Goal: Information Seeking & Learning: Learn about a topic

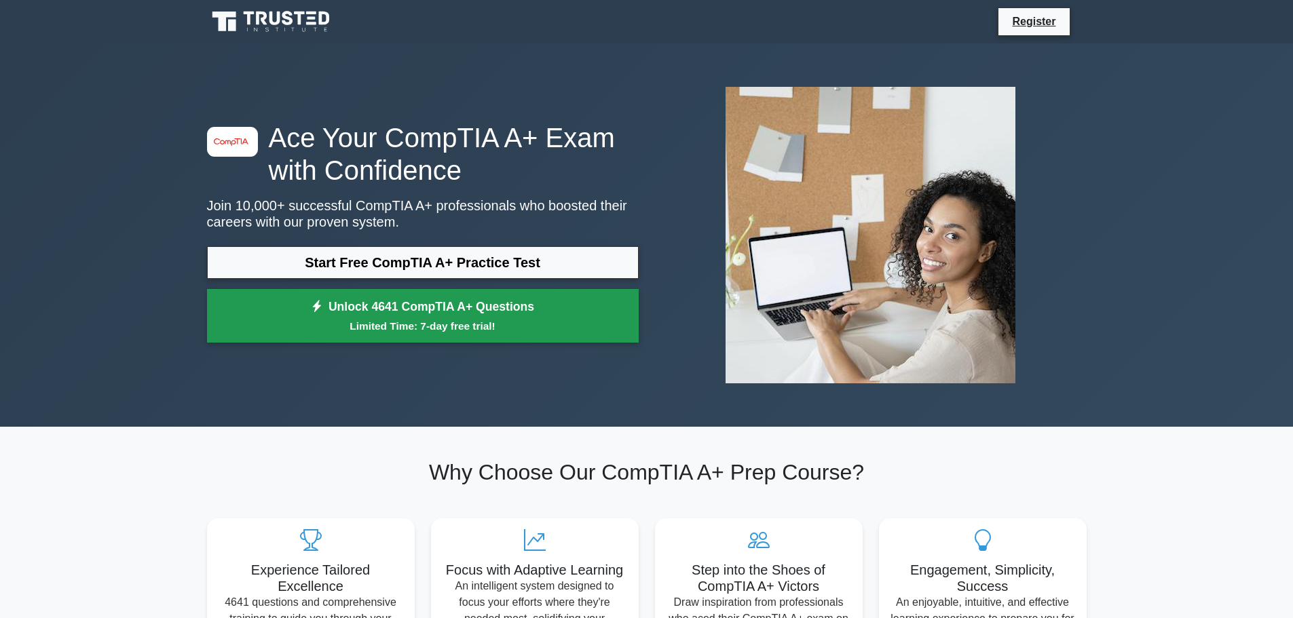
click at [412, 320] on small "Limited Time: 7-day free trial!" at bounding box center [423, 326] width 398 height 16
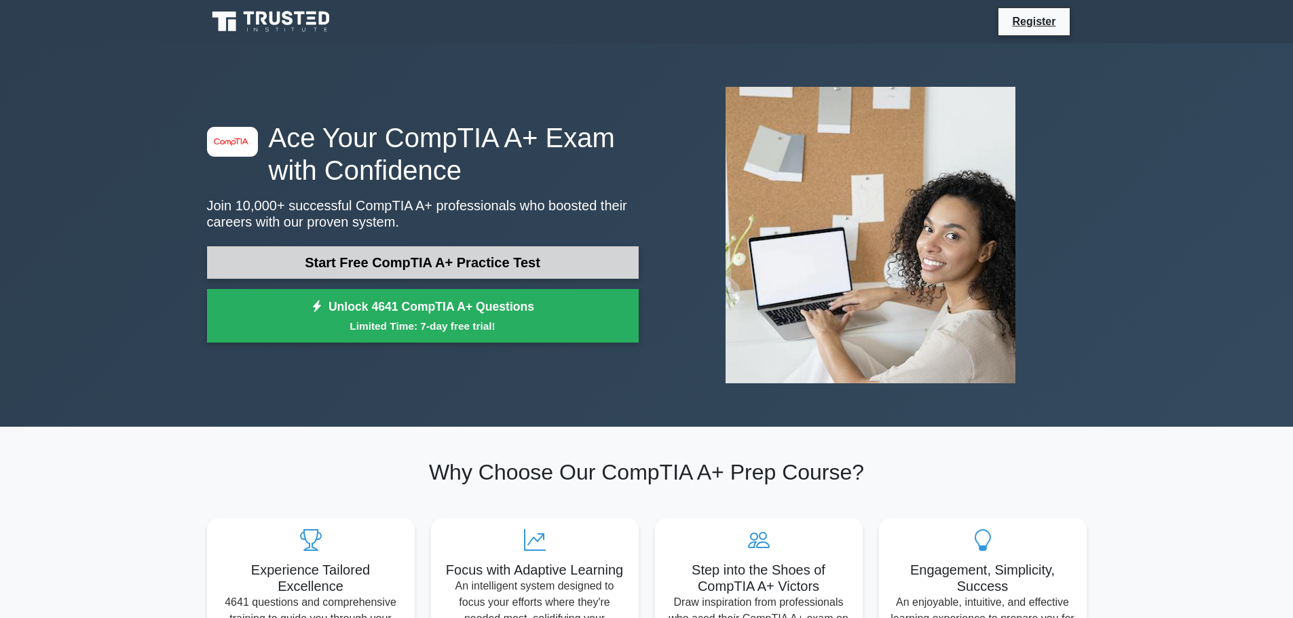
click at [389, 254] on link "Start Free CompTIA A+ Practice Test" at bounding box center [423, 262] width 432 height 33
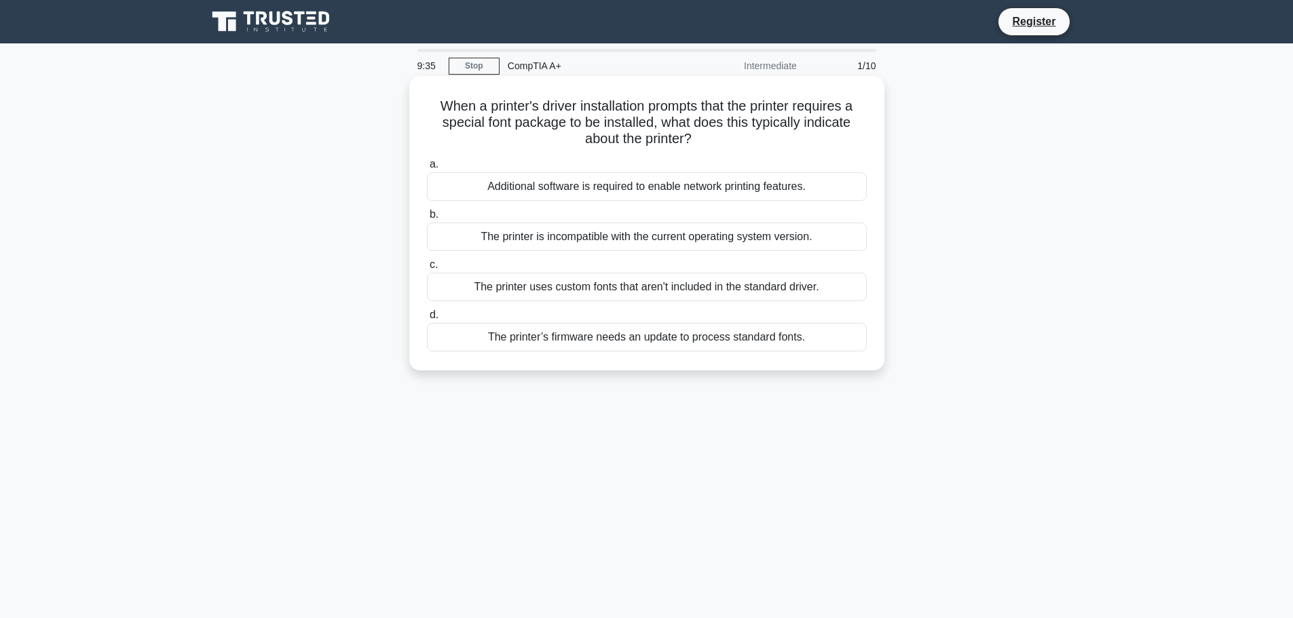
click at [461, 345] on div "The printer’s firmware needs an update to process standard fonts." at bounding box center [647, 337] width 440 height 29
click at [427, 320] on input "d. The printer’s firmware needs an update to process standard fonts." at bounding box center [427, 315] width 0 height 9
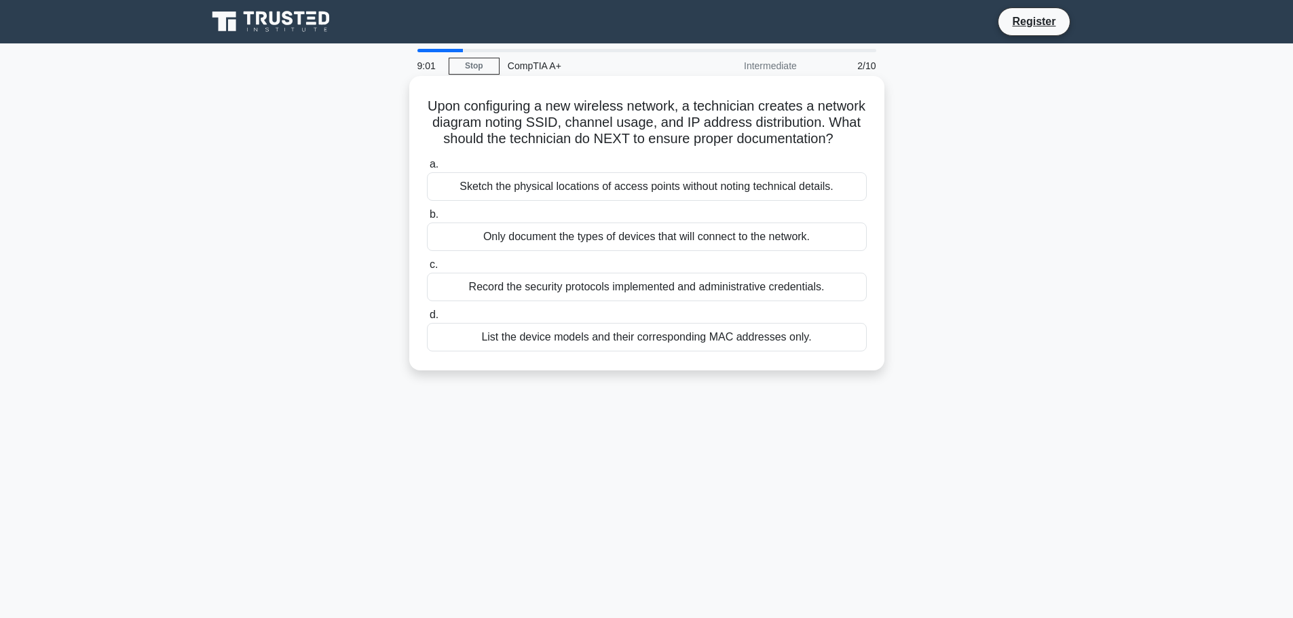
click at [596, 301] on div "Record the security protocols implemented and administrative credentials." at bounding box center [647, 287] width 440 height 29
click at [427, 270] on input "c. Record the security protocols implemented and administrative credentials." at bounding box center [427, 265] width 0 height 9
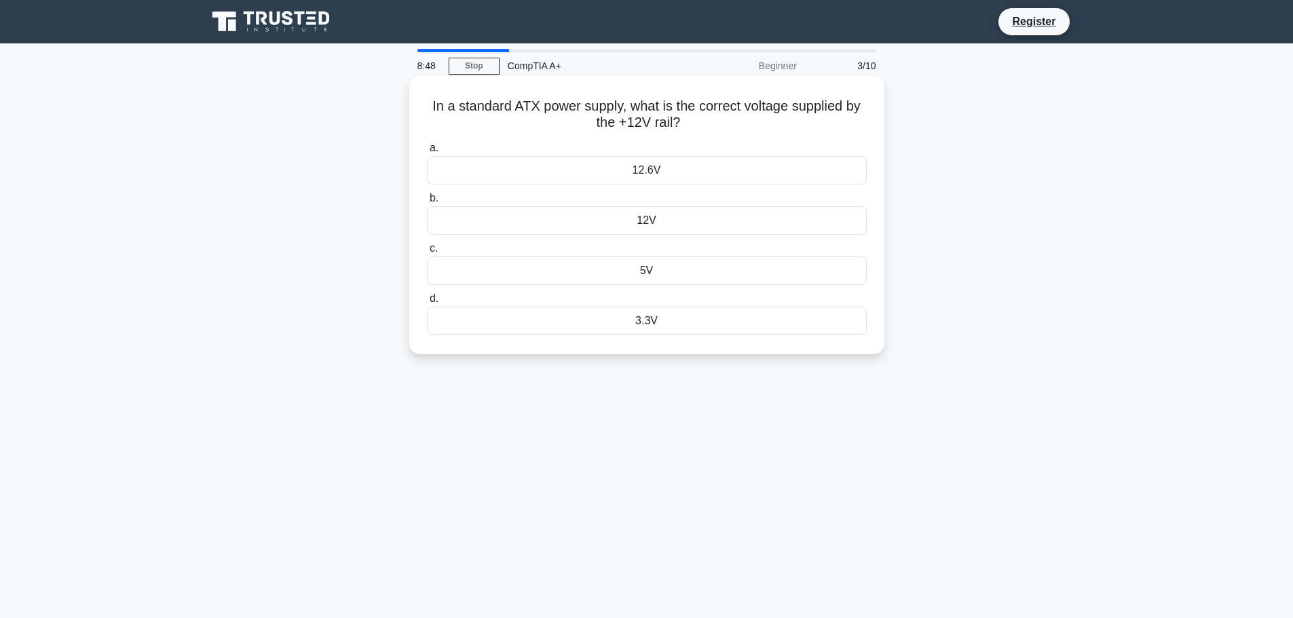
click at [642, 172] on div "12.6V" at bounding box center [647, 170] width 440 height 29
click at [427, 153] on input "a. 12.6V" at bounding box center [427, 148] width 0 height 9
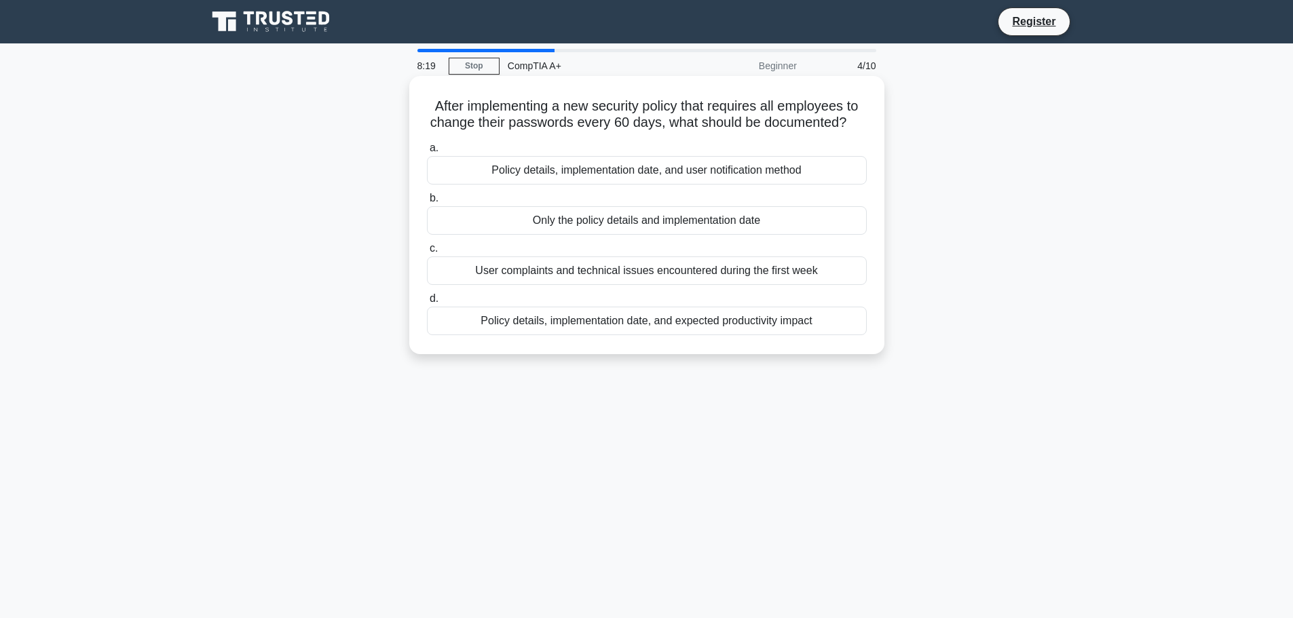
click at [706, 170] on div "Policy details, implementation date, and user notification method" at bounding box center [647, 170] width 440 height 29
click at [427, 153] on input "a. Policy details, implementation date, and user notification method" at bounding box center [427, 148] width 0 height 9
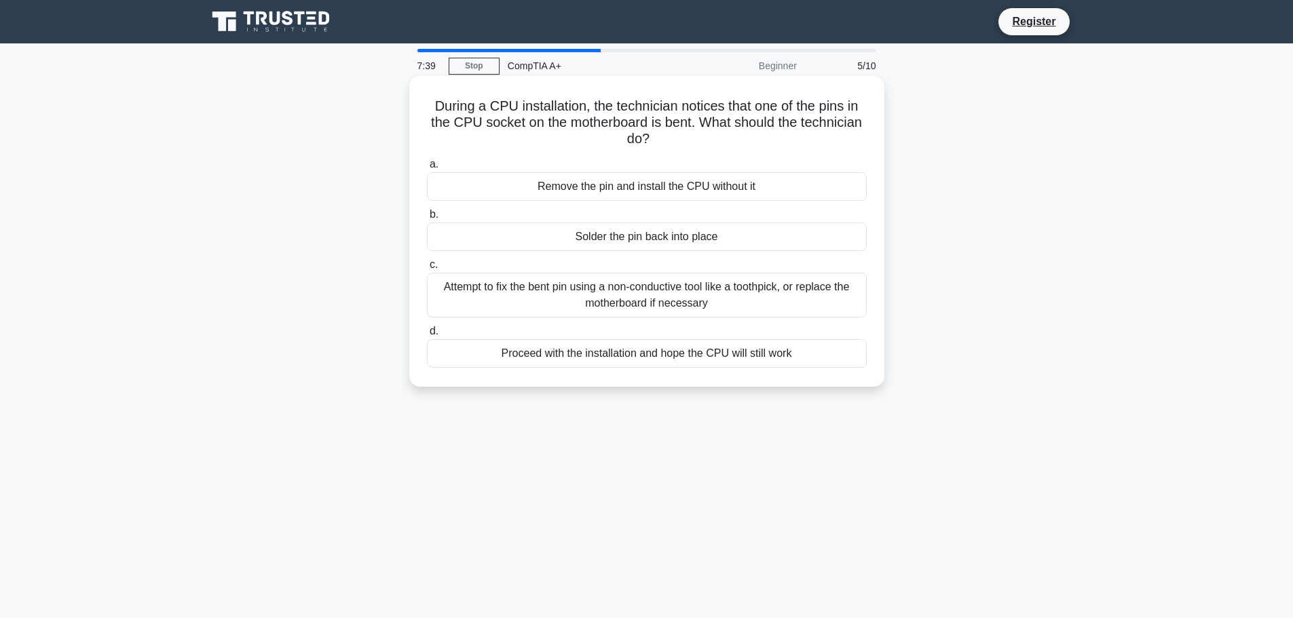
click at [677, 289] on div "Attempt to fix the bent pin using a non-conductive tool like a toothpick, or re…" at bounding box center [647, 295] width 440 height 45
click at [427, 270] on input "c. Attempt to fix the bent pin using a non-conductive tool like a toothpick, or…" at bounding box center [427, 265] width 0 height 9
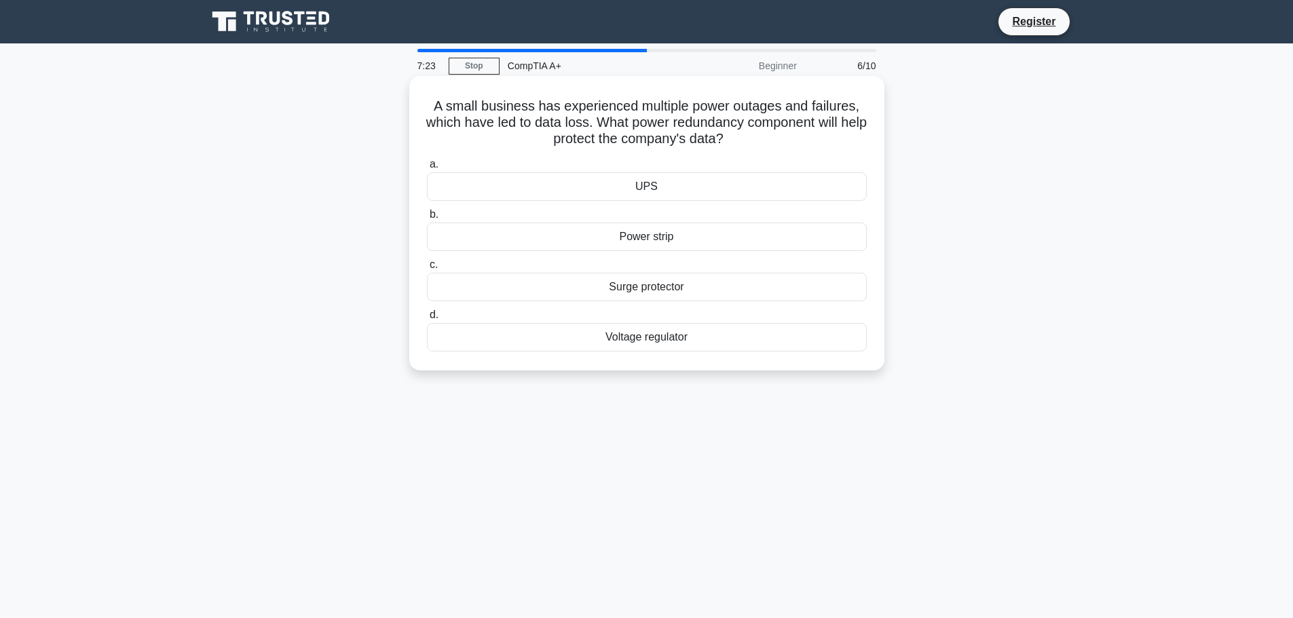
click at [683, 193] on div "UPS" at bounding box center [647, 186] width 440 height 29
click at [427, 169] on input "a. UPS" at bounding box center [427, 164] width 0 height 9
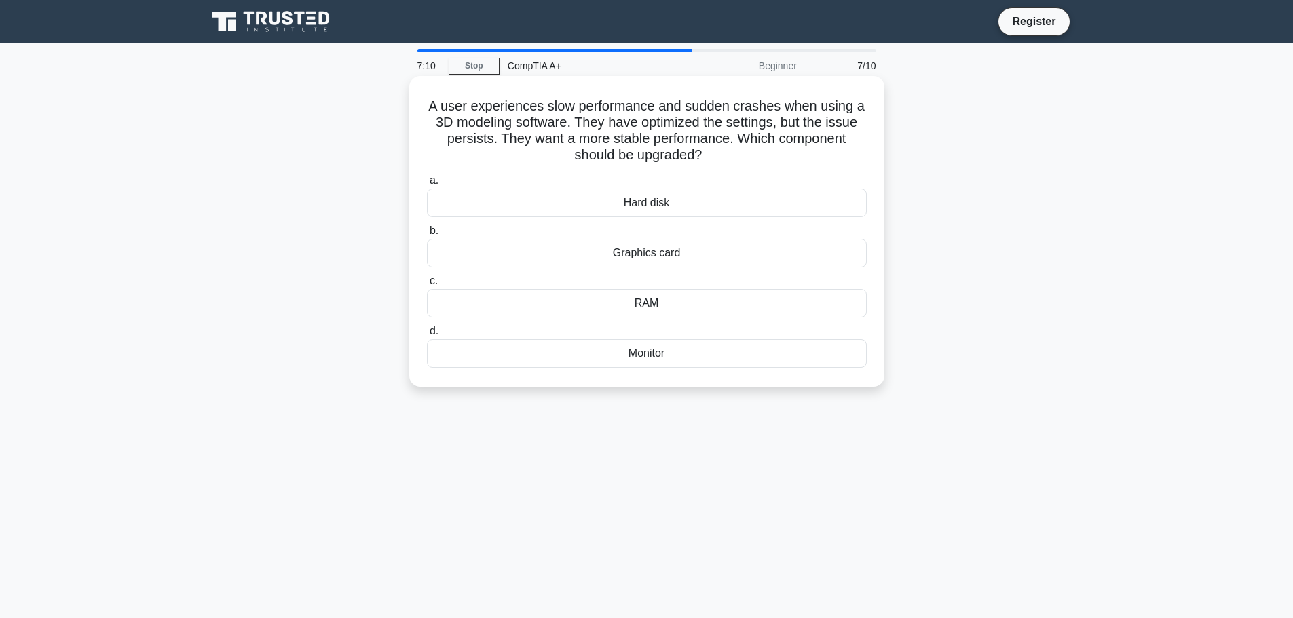
click at [670, 259] on div "Graphics card" at bounding box center [647, 253] width 440 height 29
click at [427, 236] on input "b. Graphics card" at bounding box center [427, 231] width 0 height 9
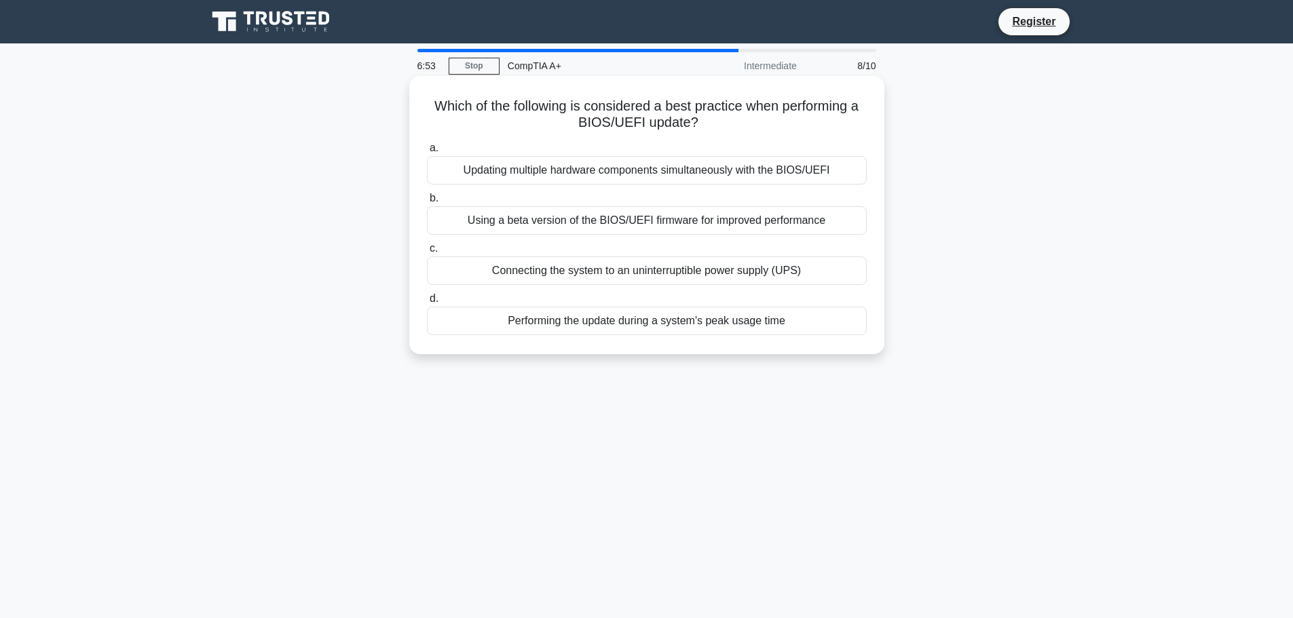
click at [598, 270] on div "Connecting the system to an uninterruptible power supply (UPS)" at bounding box center [647, 271] width 440 height 29
click at [427, 253] on input "c. Connecting the system to an uninterruptible power supply (UPS)" at bounding box center [427, 248] width 0 height 9
click at [667, 169] on div "Choose a PSU with a manual switch to toggle input voltage between 120V and 240V." at bounding box center [647, 170] width 440 height 29
click at [427, 153] on input "a. Choose a PSU with a manual switch to toggle input voltage between 120V and 2…" at bounding box center [427, 148] width 0 height 9
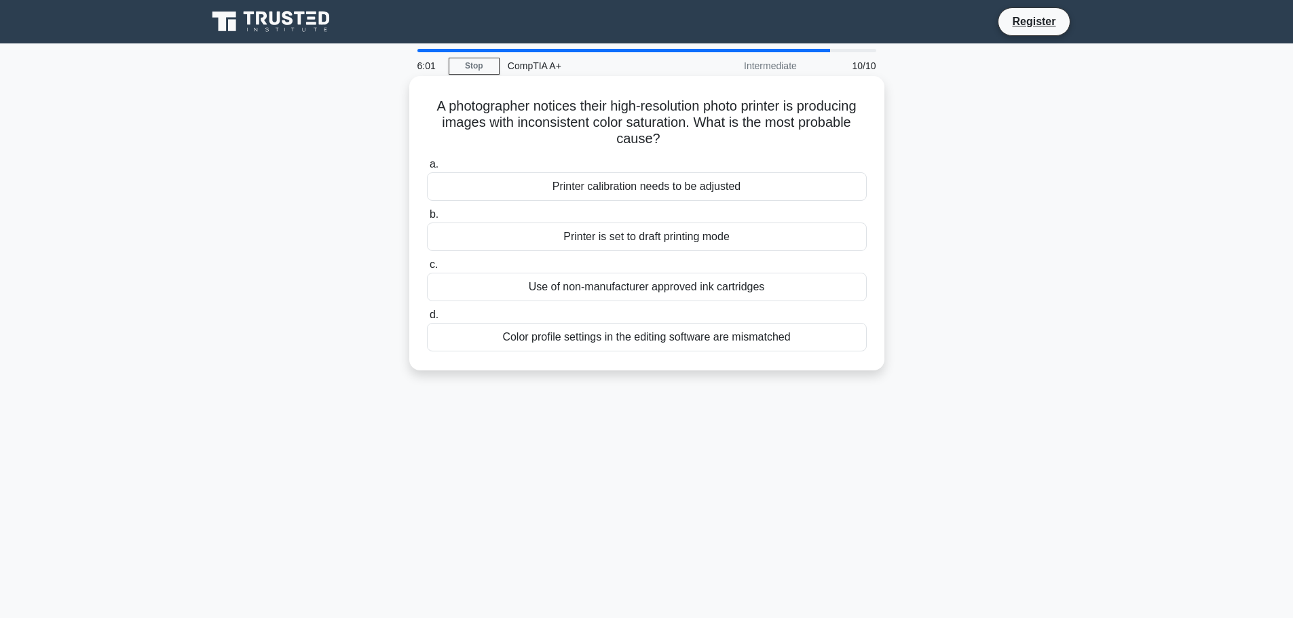
click at [673, 347] on div "Color profile settings in the editing software are mismatched" at bounding box center [647, 337] width 440 height 29
click at [427, 320] on input "d. Color profile settings in the editing software are mismatched" at bounding box center [427, 315] width 0 height 9
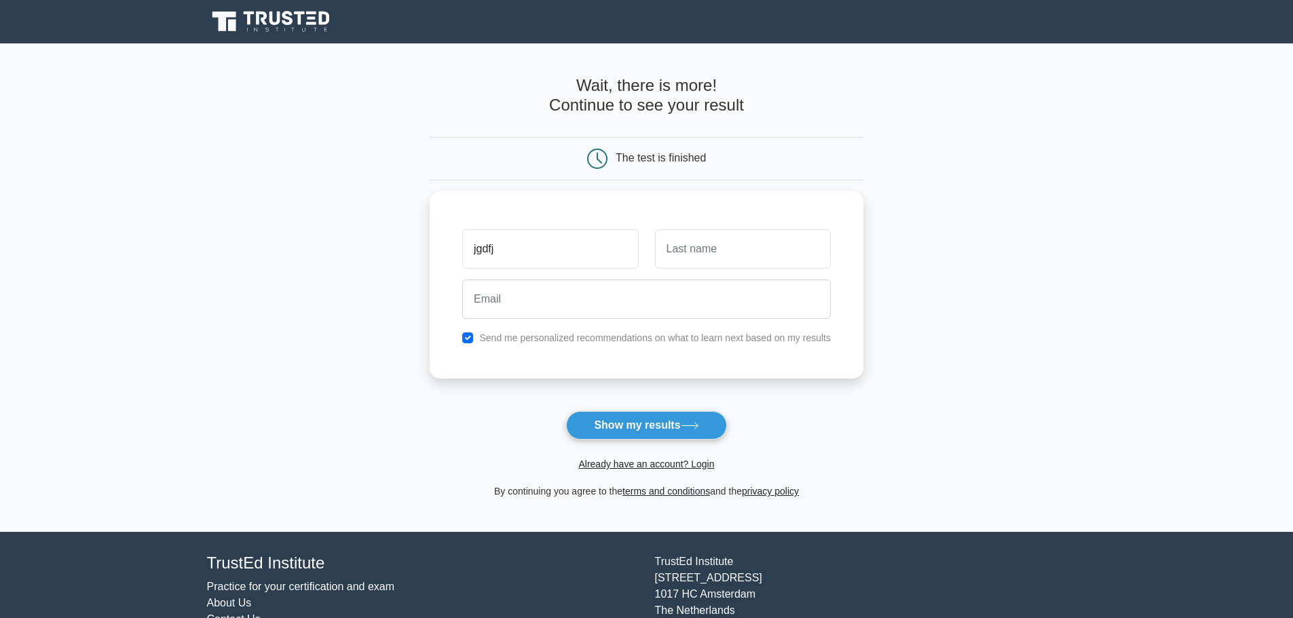
type input "jgdfj"
type input "jdfgjfdj"
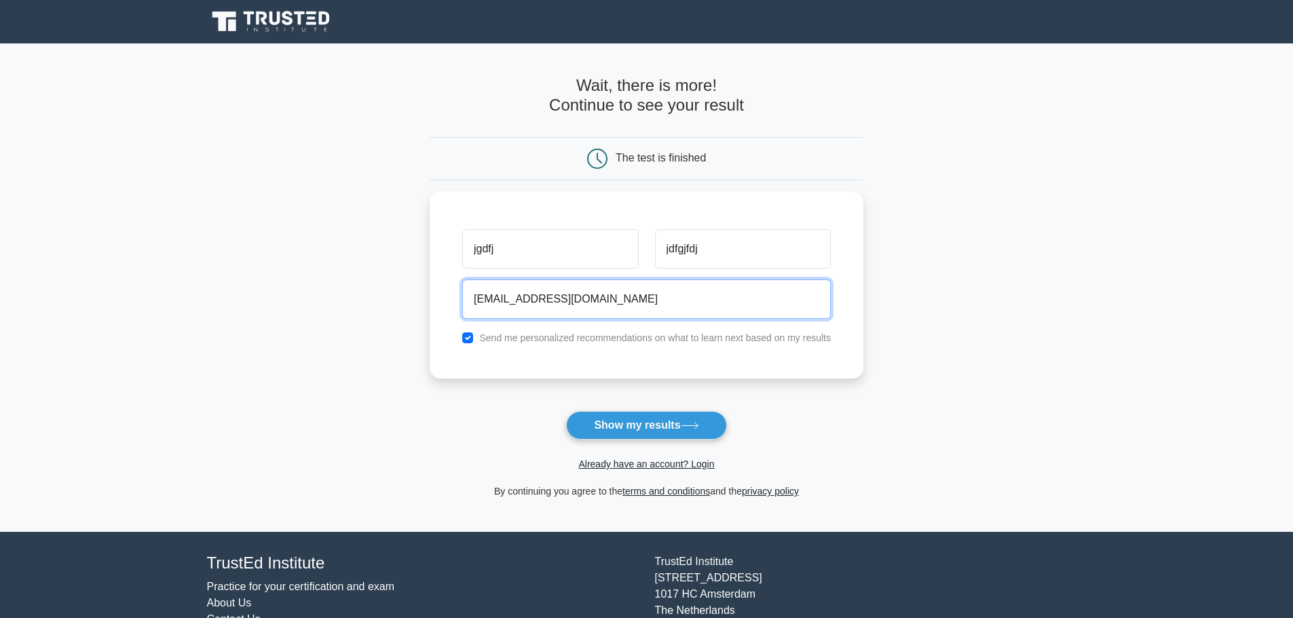
type input "dfgkdfgkd@gmail.com"
click at [566, 411] on button "Show my results" at bounding box center [646, 425] width 160 height 29
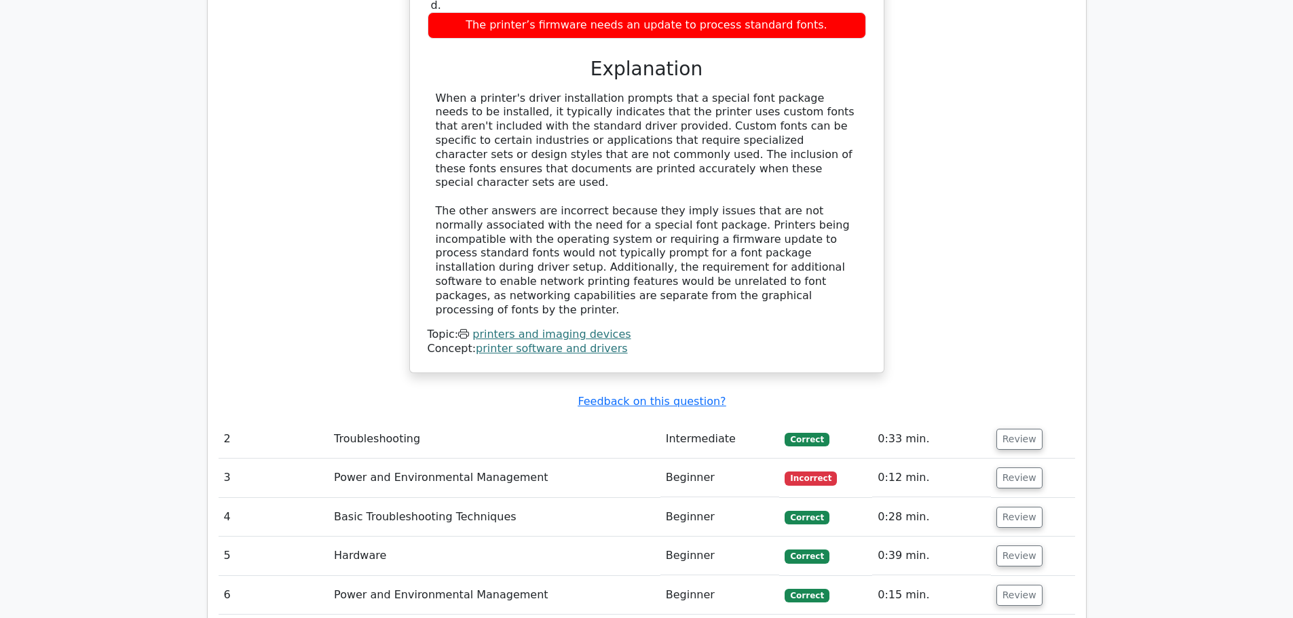
scroll to position [1697, 0]
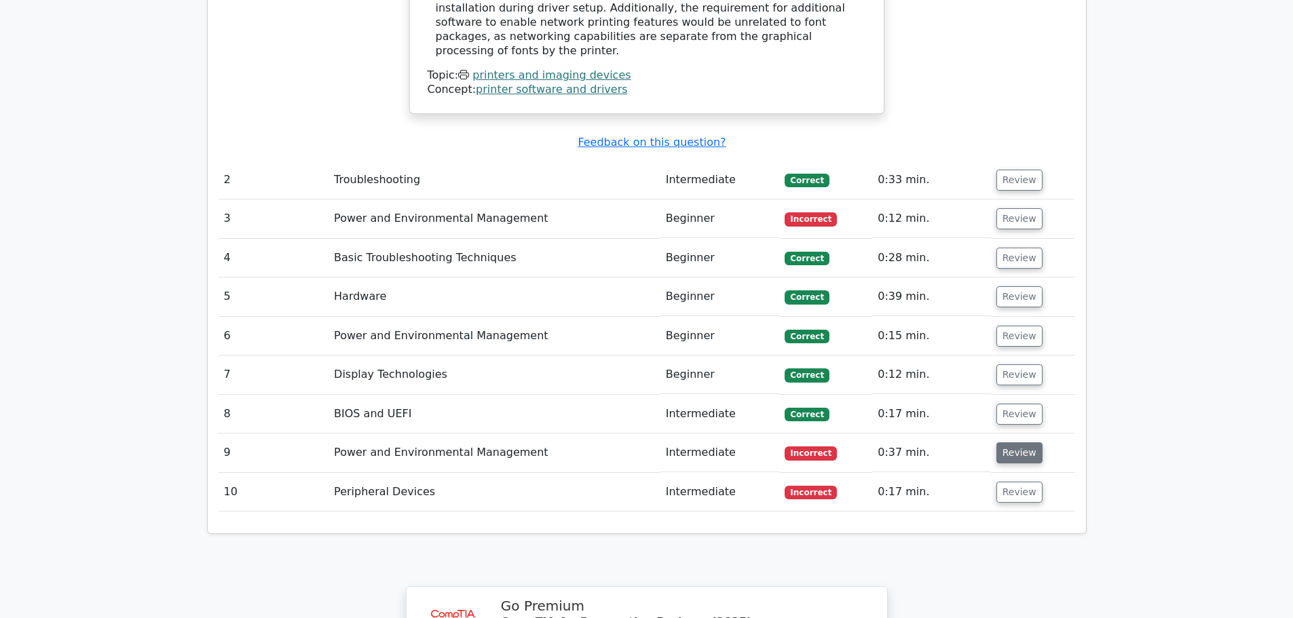
click at [1014, 443] on button "Review" at bounding box center [1020, 453] width 46 height 21
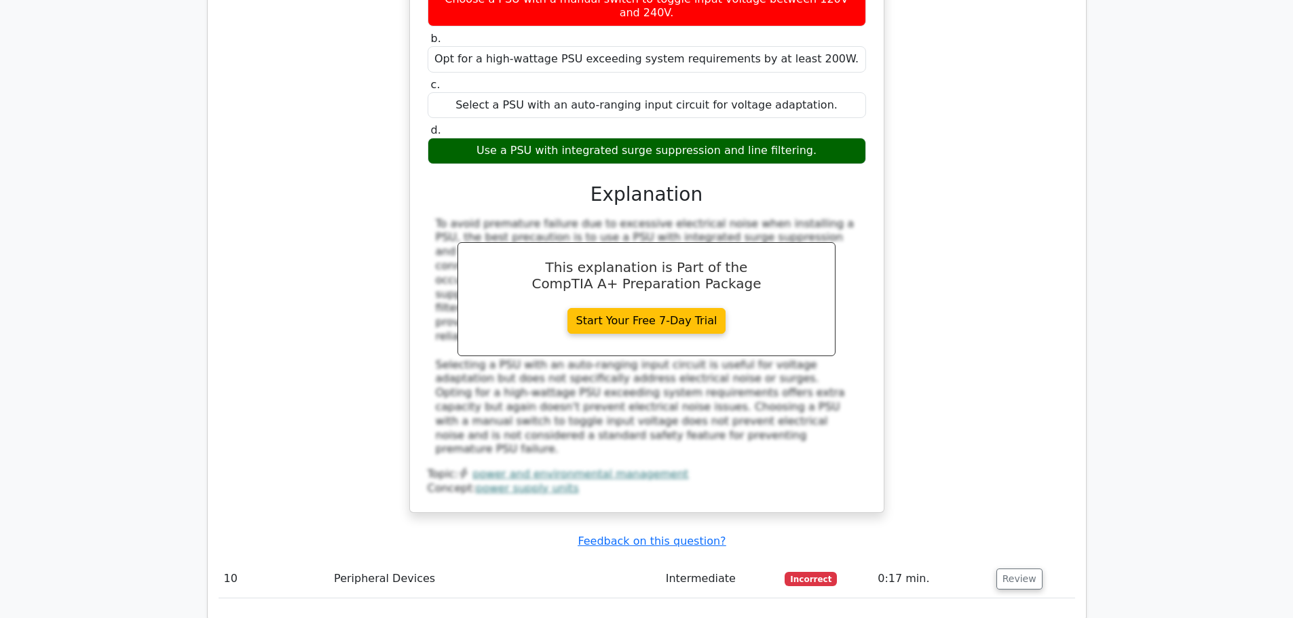
scroll to position [2265, 0]
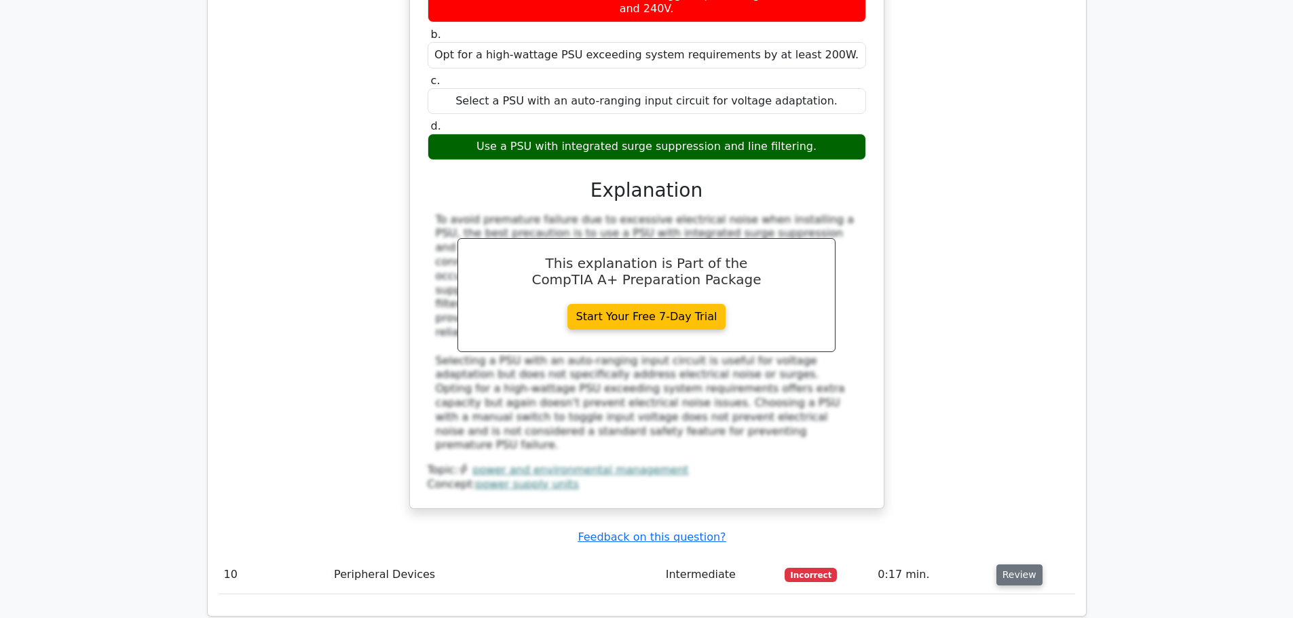
click at [1019, 565] on button "Review" at bounding box center [1020, 575] width 46 height 21
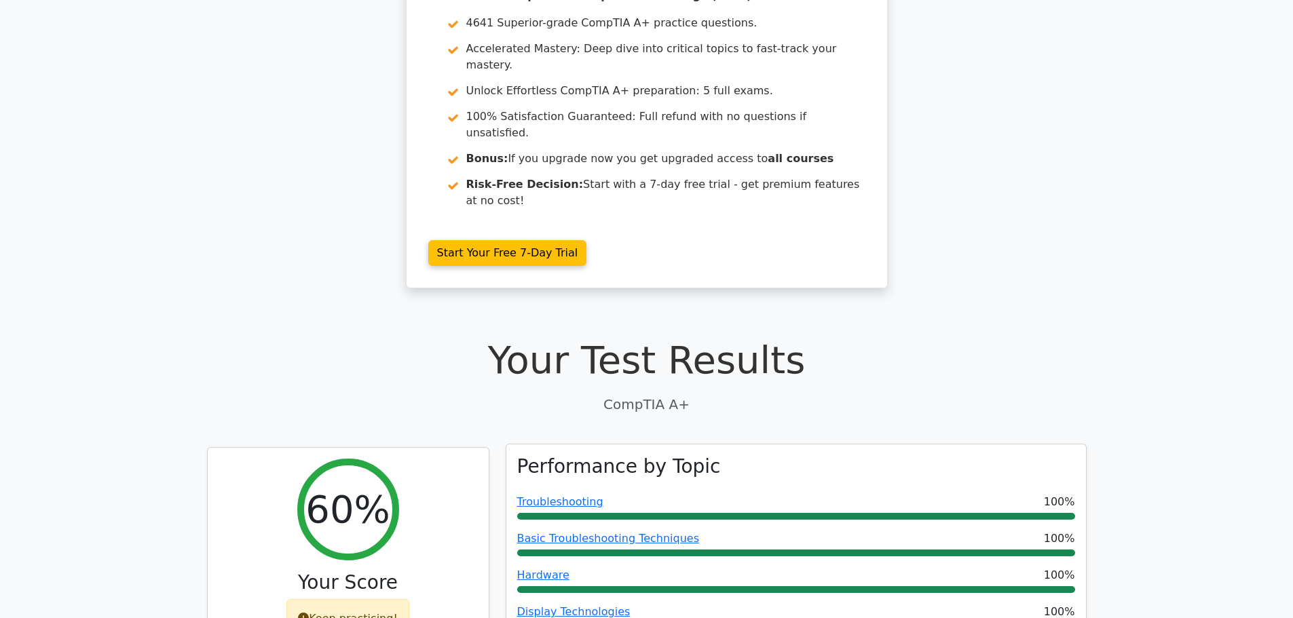
scroll to position [272, 0]
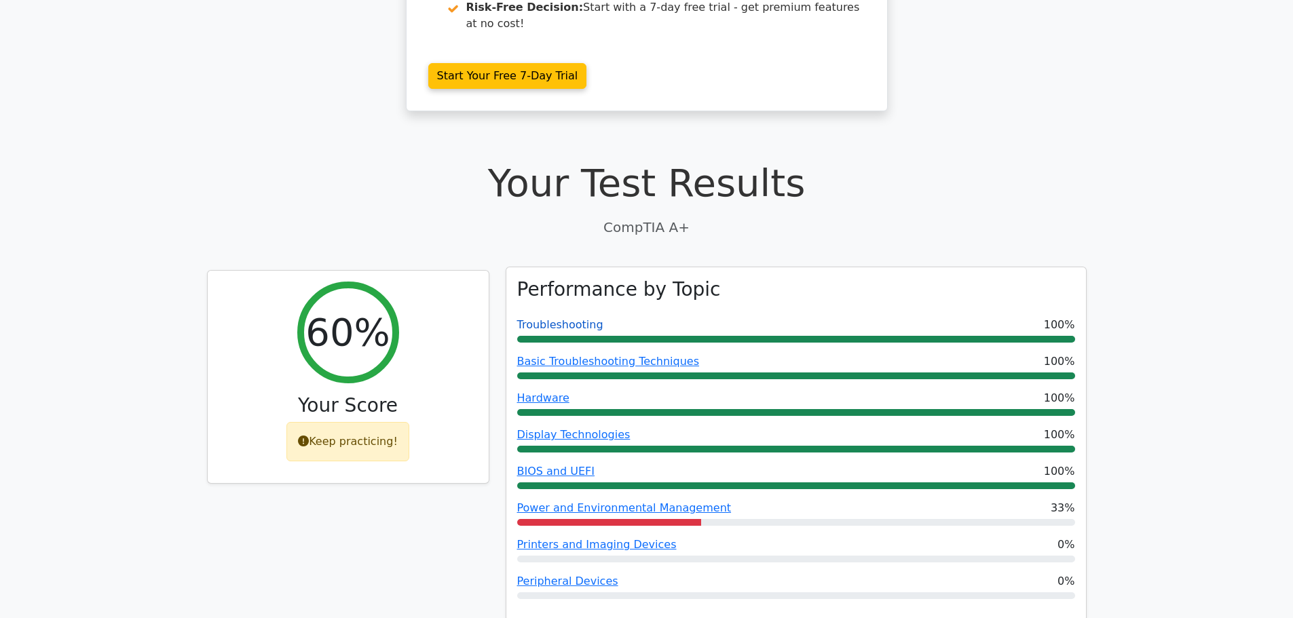
click at [557, 318] on link "Troubleshooting" at bounding box center [560, 324] width 86 height 13
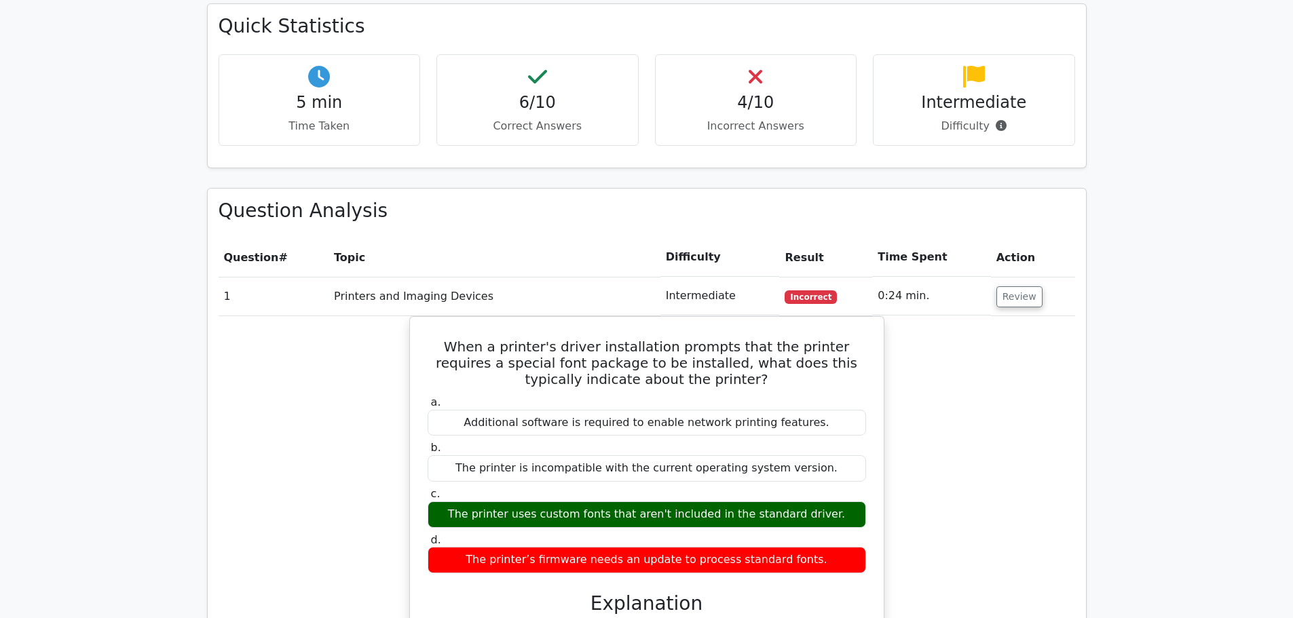
scroll to position [883, 0]
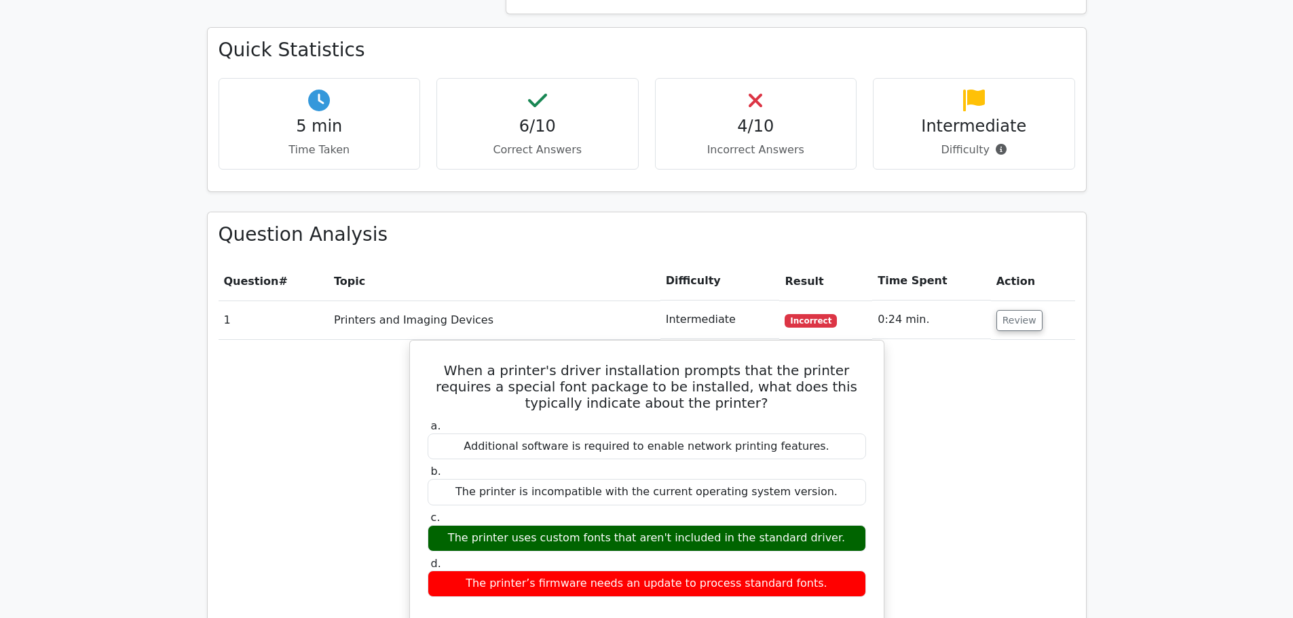
click at [546, 142] on p "Correct Answers" at bounding box center [537, 150] width 179 height 16
click at [533, 78] on div "6/10 Correct Answers" at bounding box center [538, 124] width 202 height 92
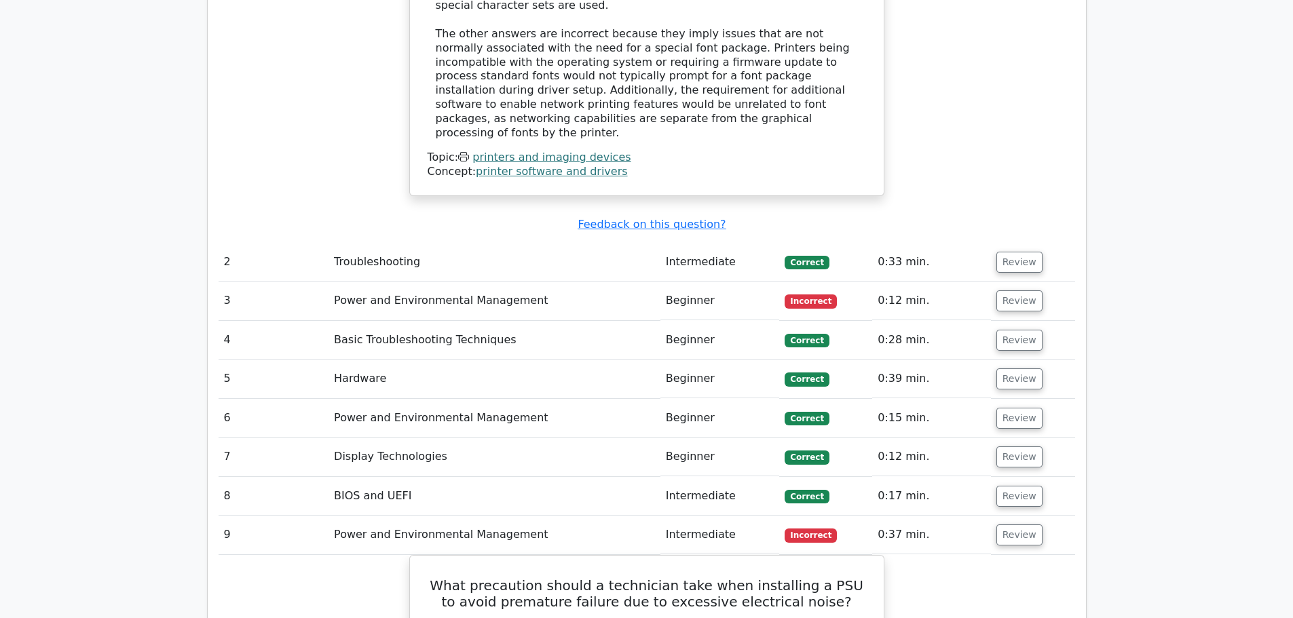
scroll to position [1629, 0]
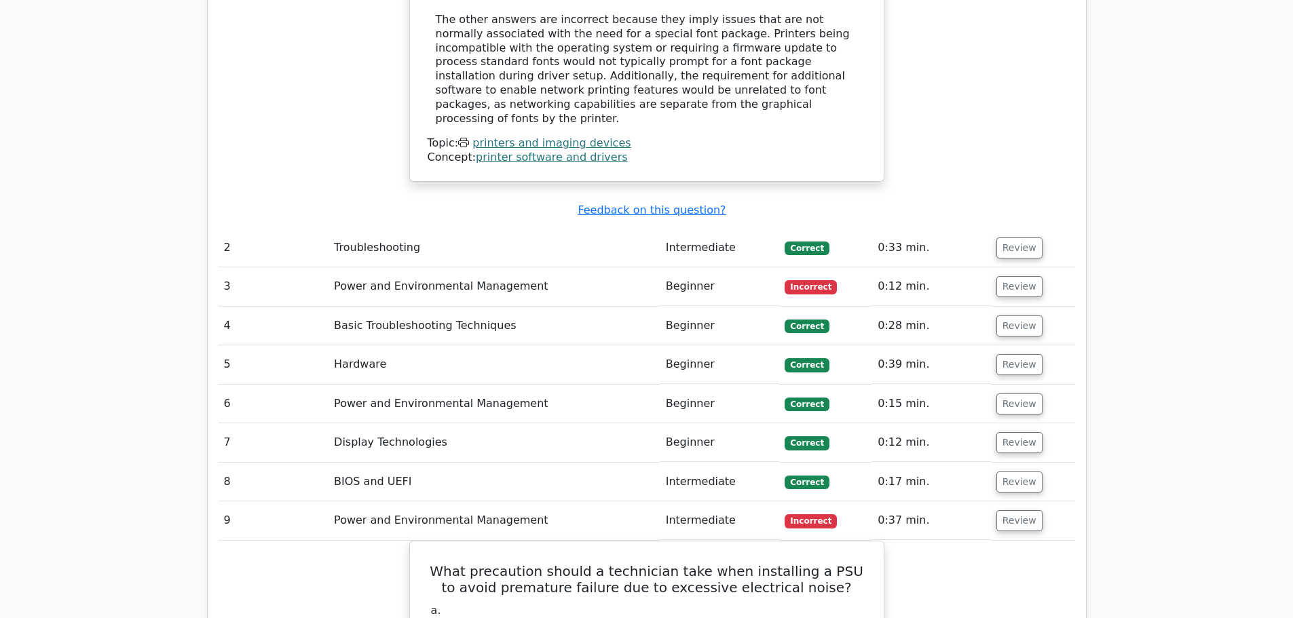
click at [396, 229] on td "Troubleshooting" at bounding box center [495, 248] width 332 height 39
click at [1009, 238] on button "Review" at bounding box center [1020, 248] width 46 height 21
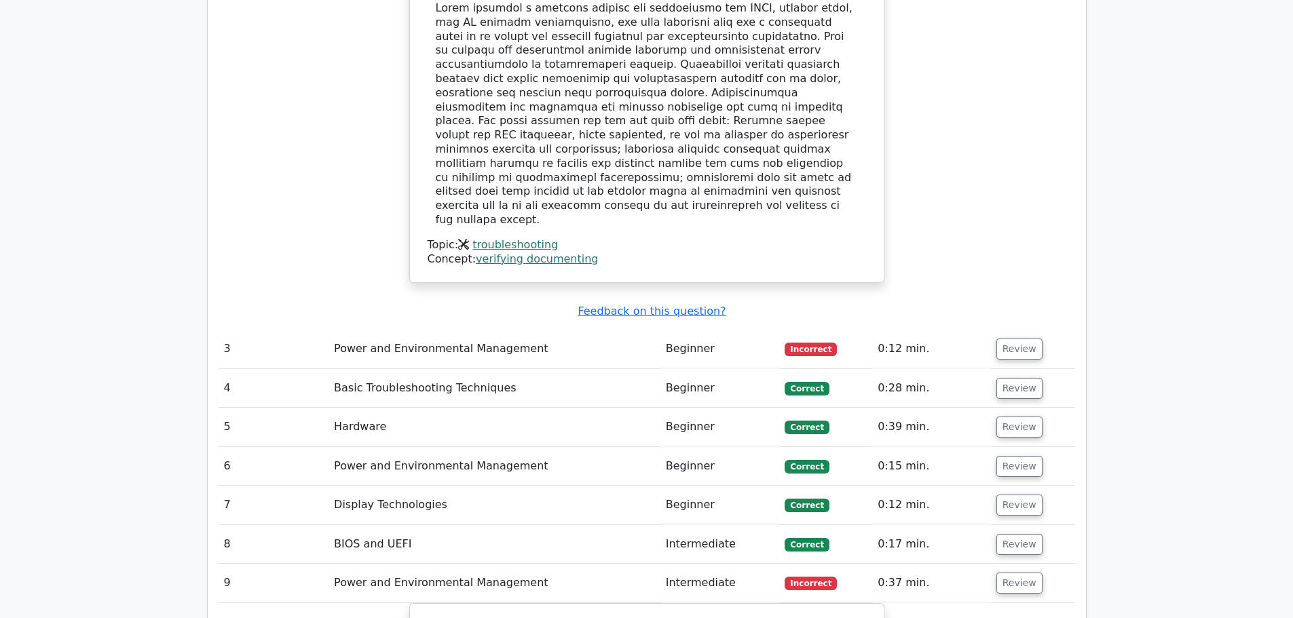
scroll to position [2240, 0]
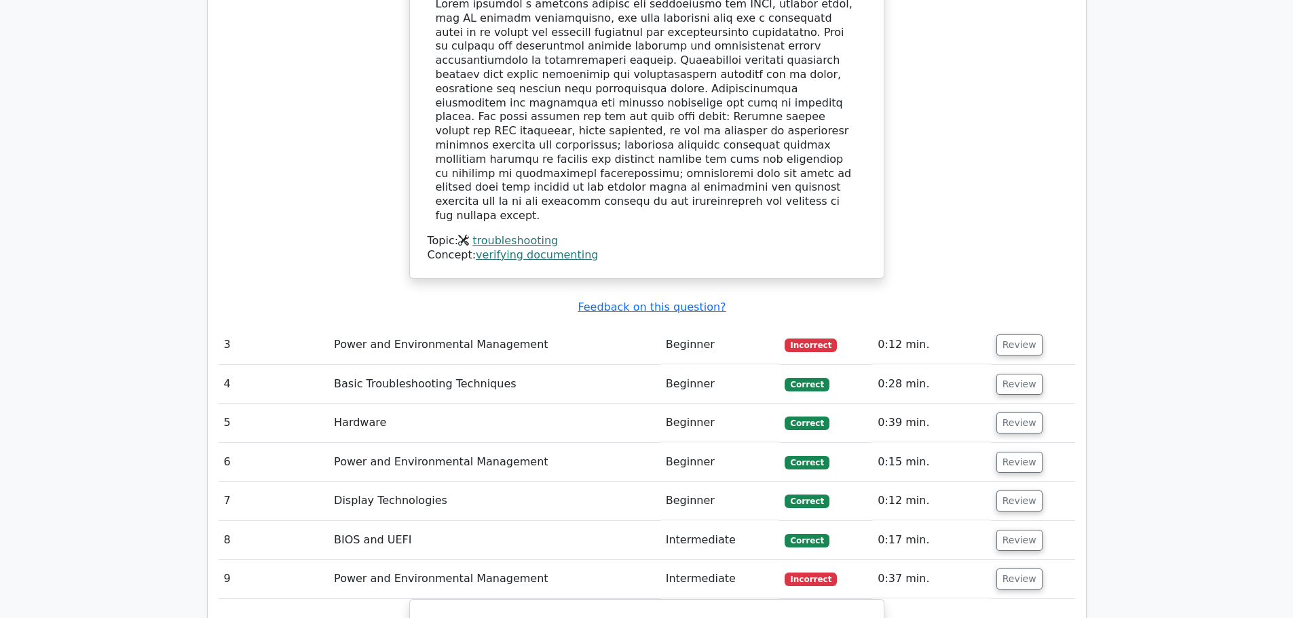
click at [420, 365] on td "Basic Troubleshooting Techniques" at bounding box center [495, 384] width 332 height 39
click at [409, 365] on td "Basic Troubleshooting Techniques" at bounding box center [495, 384] width 332 height 39
click at [1022, 374] on button "Review" at bounding box center [1020, 384] width 46 height 21
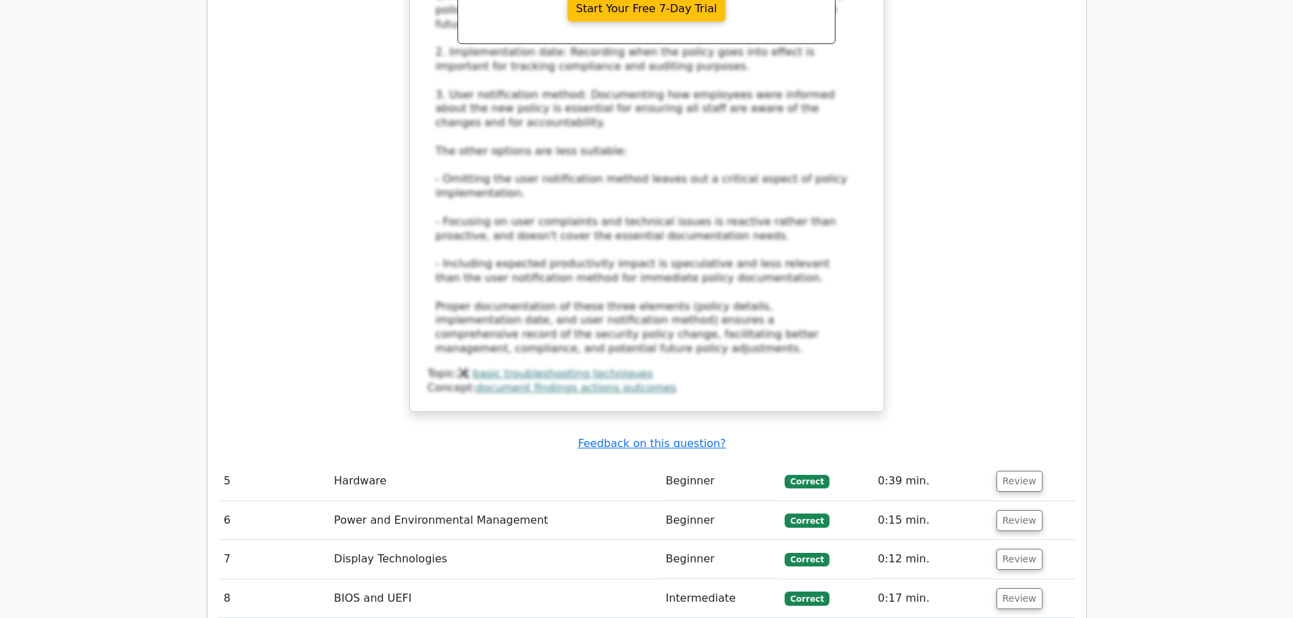
scroll to position [3055, 0]
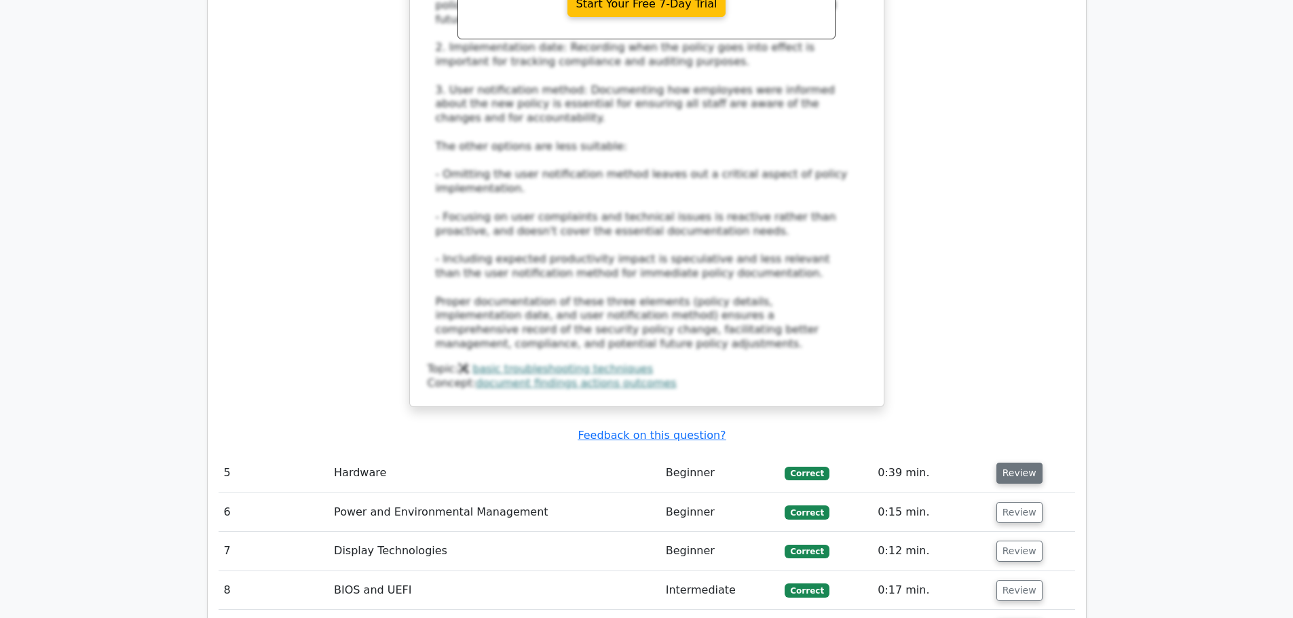
click at [1018, 463] on button "Review" at bounding box center [1020, 473] width 46 height 21
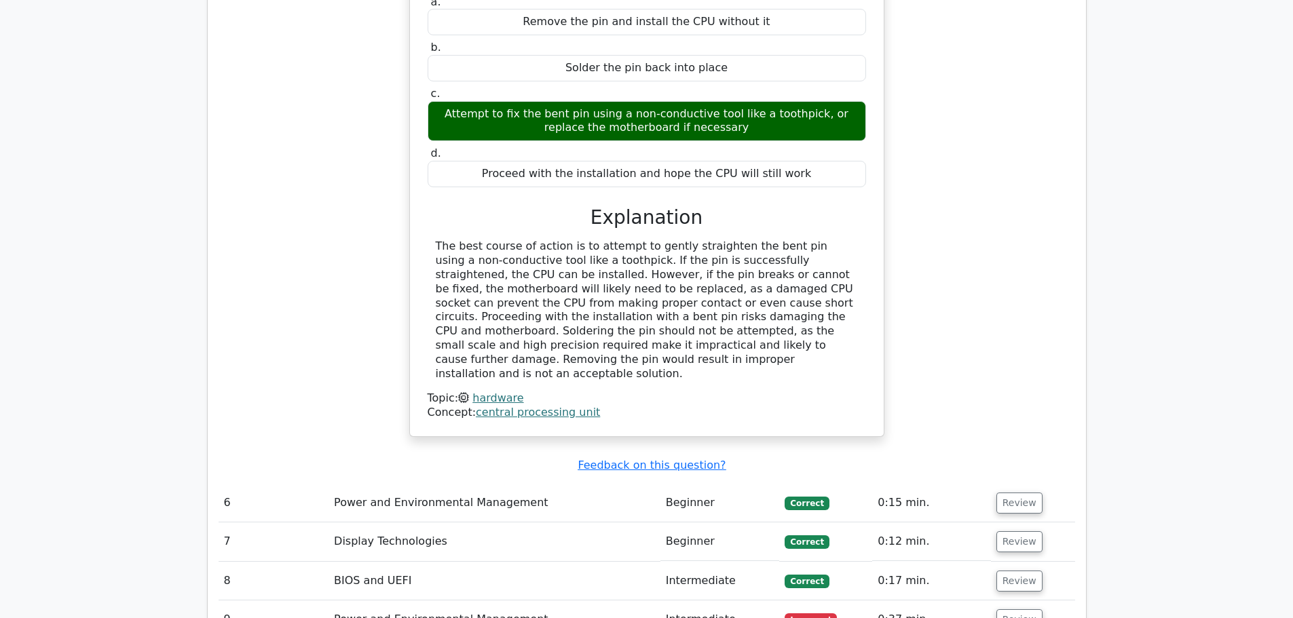
scroll to position [3666, 0]
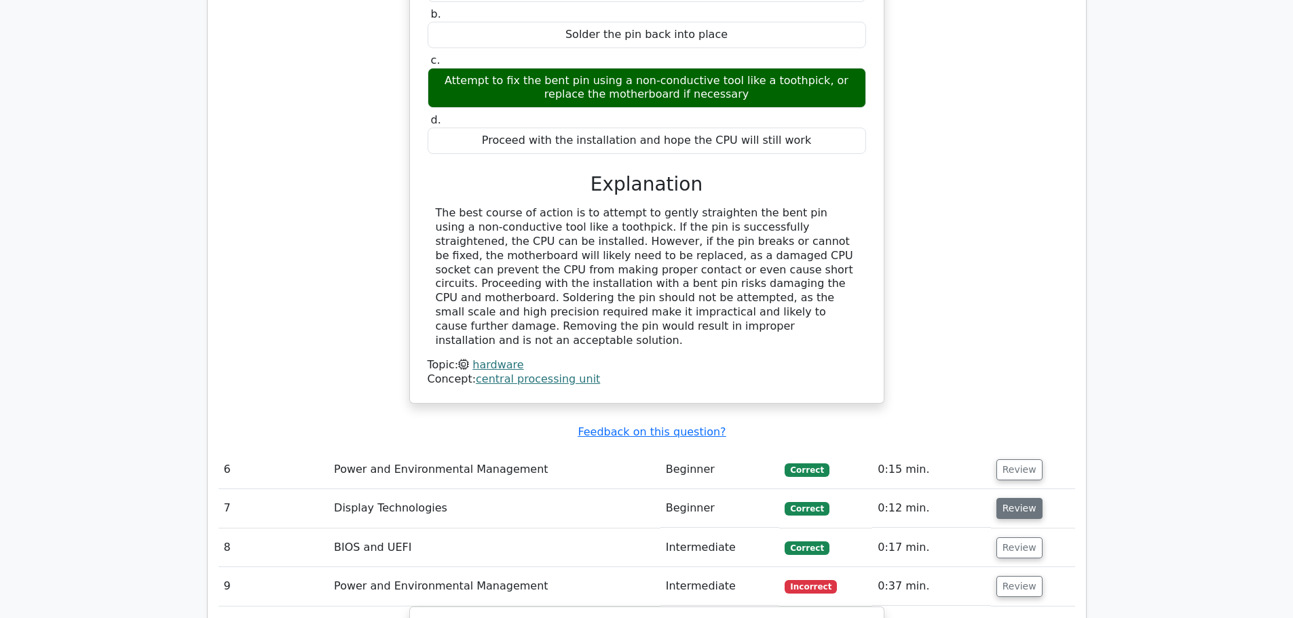
click at [1017, 498] on button "Review" at bounding box center [1020, 508] width 46 height 21
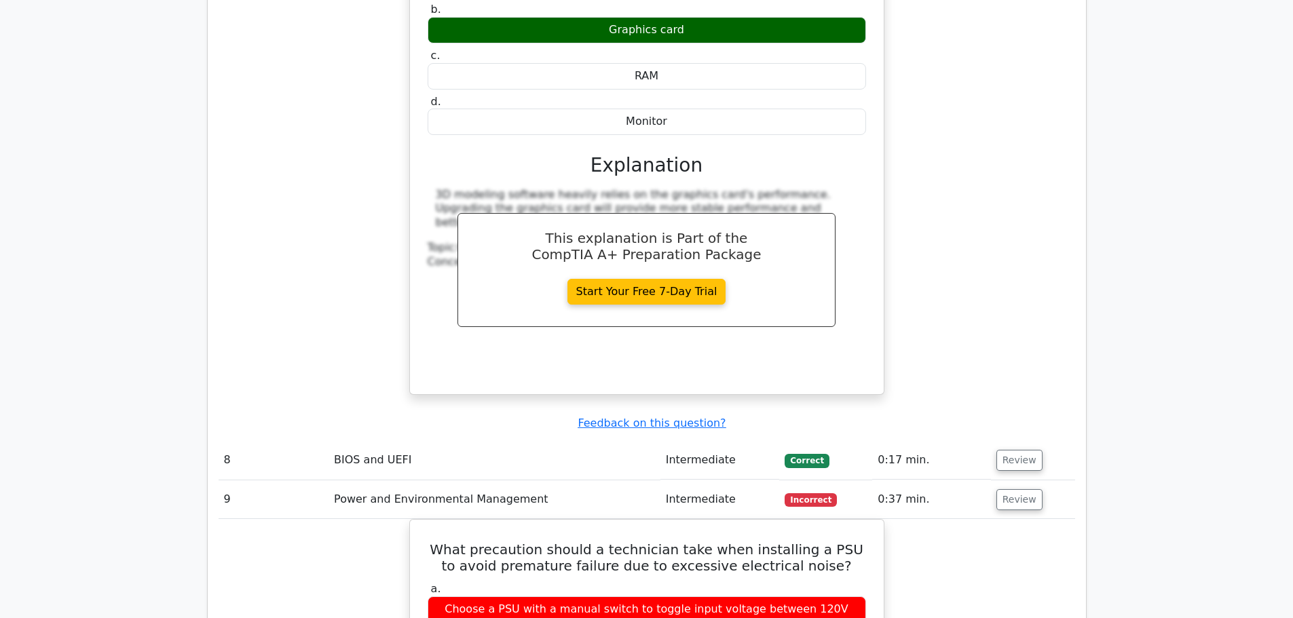
scroll to position [4345, 0]
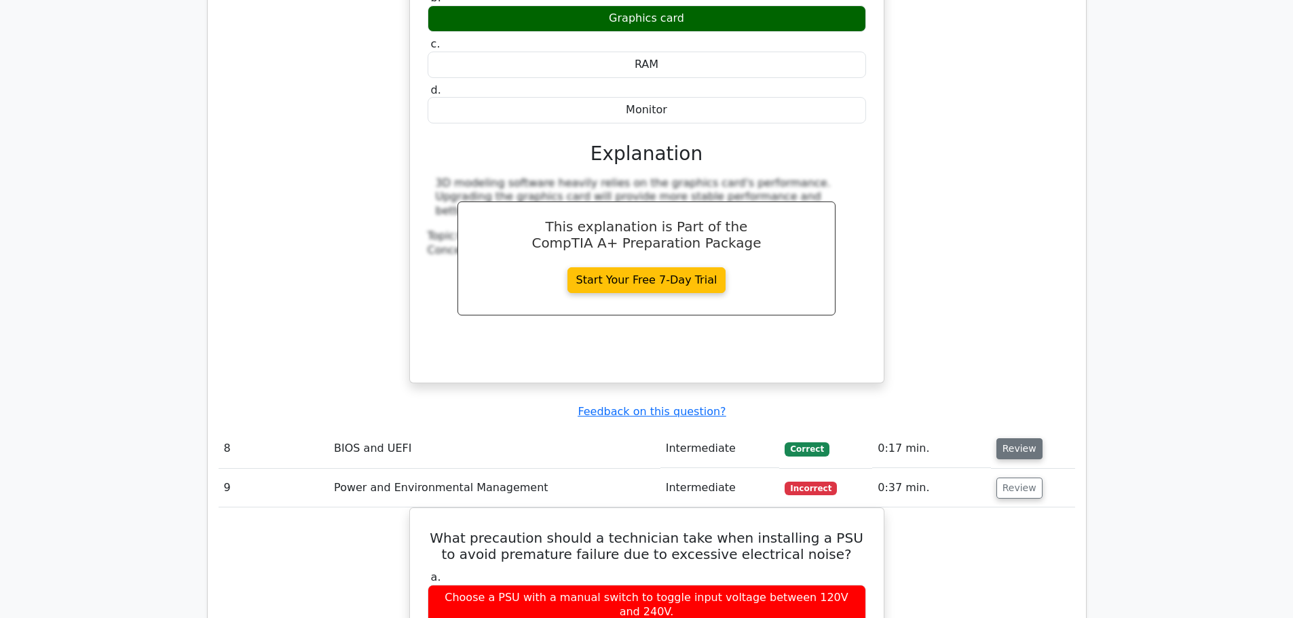
click at [1012, 439] on button "Review" at bounding box center [1020, 449] width 46 height 21
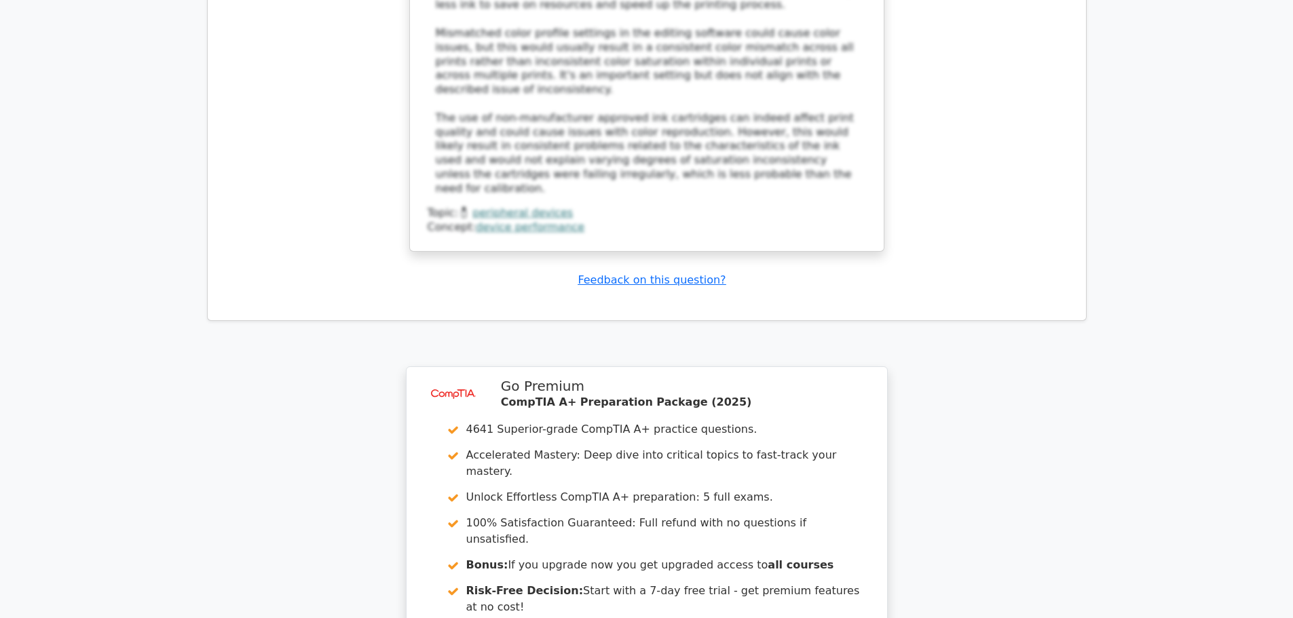
scroll to position [6653, 0]
